Goal: Find contact information: Find contact information

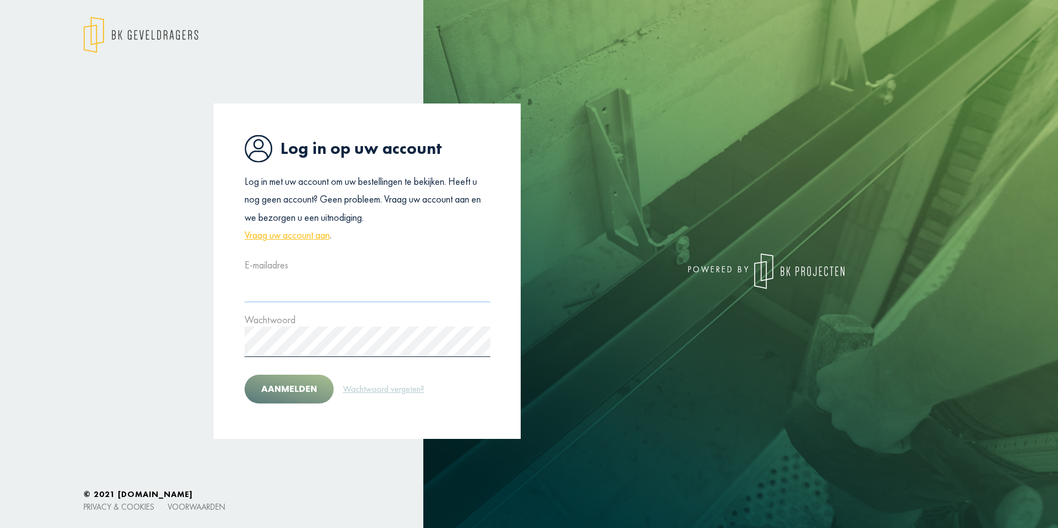
click at [339, 298] on input "text" at bounding box center [368, 287] width 246 height 30
type input "**********"
click at [245, 375] on button "Aanmelden" at bounding box center [289, 389] width 89 height 29
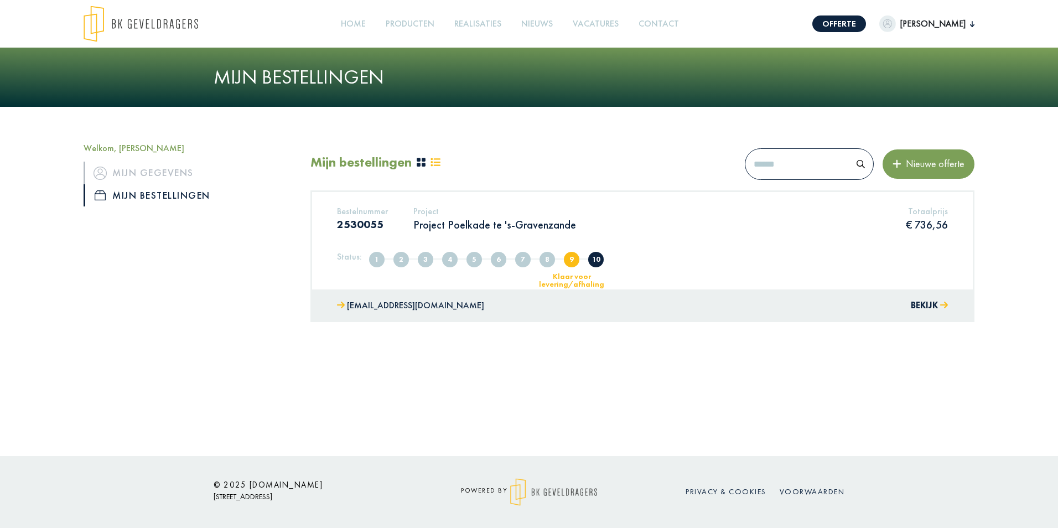
click at [566, 267] on li "9 Klaar voor levering/afhaling" at bounding box center [571, 259] width 24 height 17
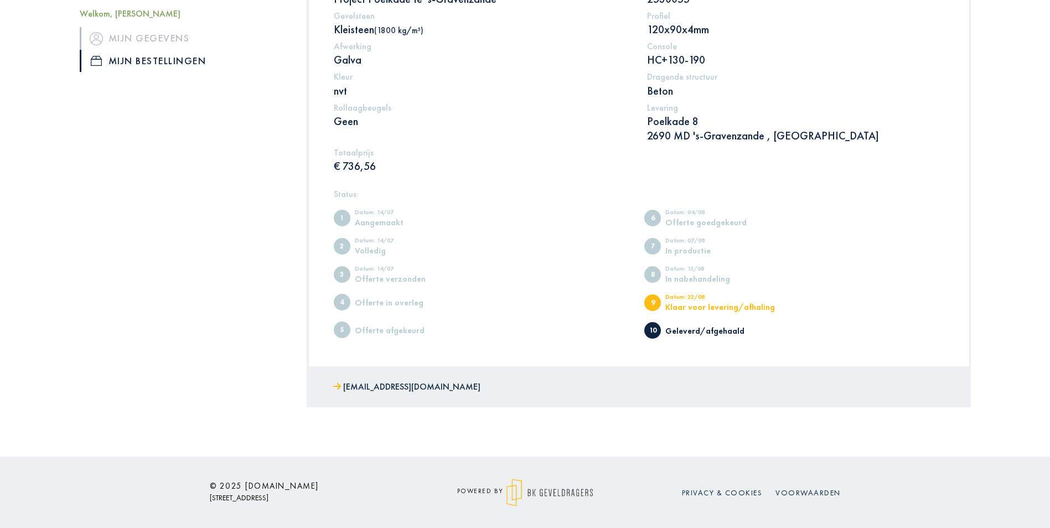
scroll to position [267, 0]
drag, startPoint x: 457, startPoint y: 385, endPoint x: 340, endPoint y: 387, distance: 117.3
click at [340, 387] on div "[EMAIL_ADDRESS][DOMAIN_NAME]" at bounding box center [638, 386] width 661 height 41
copy link "[EMAIL_ADDRESS][DOMAIN_NAME]"
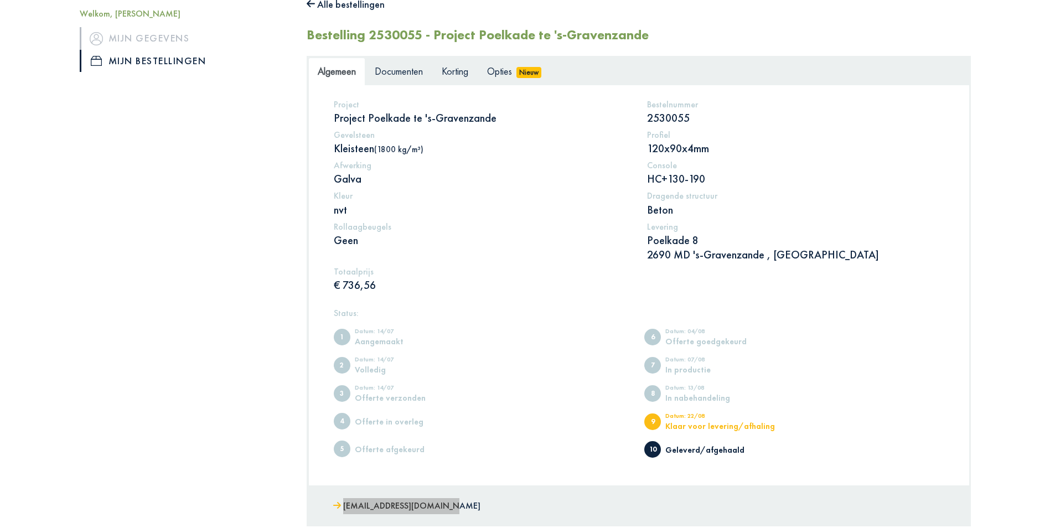
scroll to position [0, 0]
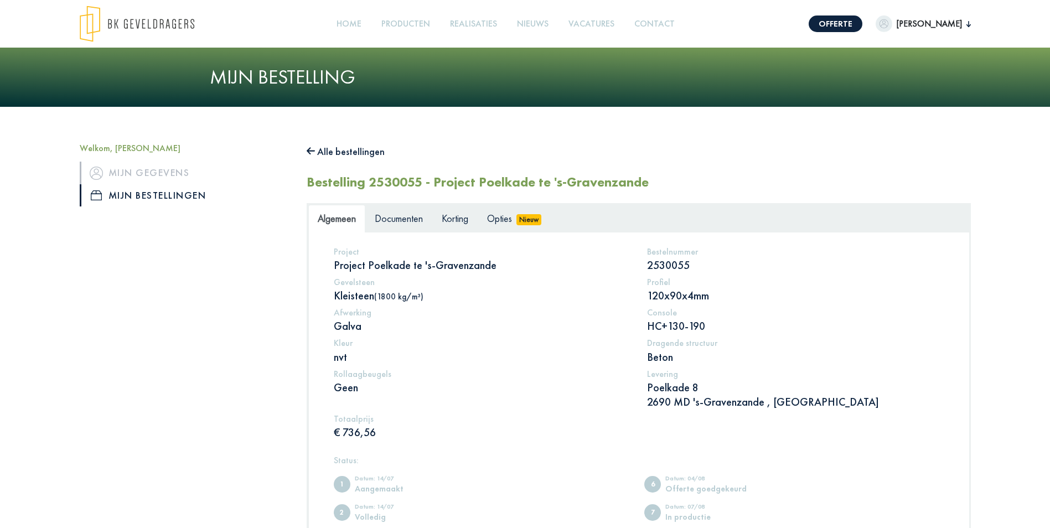
click at [1028, 115] on div "Welkom, [PERSON_NAME] Mijn gegevens Mijn bestellingen Alle bestellingen Bestell…" at bounding box center [525, 415] width 1050 height 616
click at [669, 23] on link "Contact" at bounding box center [654, 24] width 49 height 25
